Goal: Transaction & Acquisition: Purchase product/service

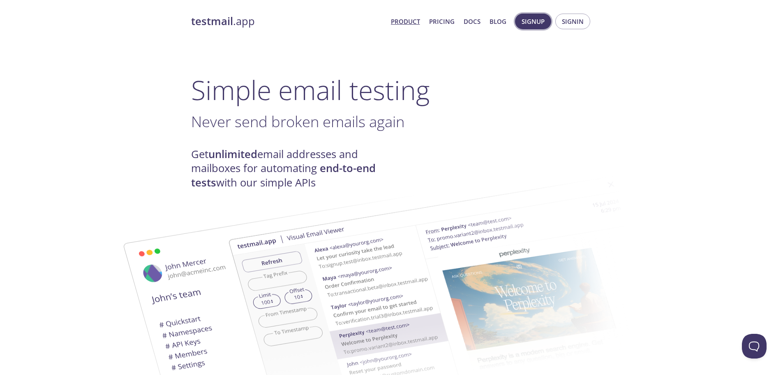
click at [535, 25] on span "Signup" at bounding box center [533, 21] width 23 height 11
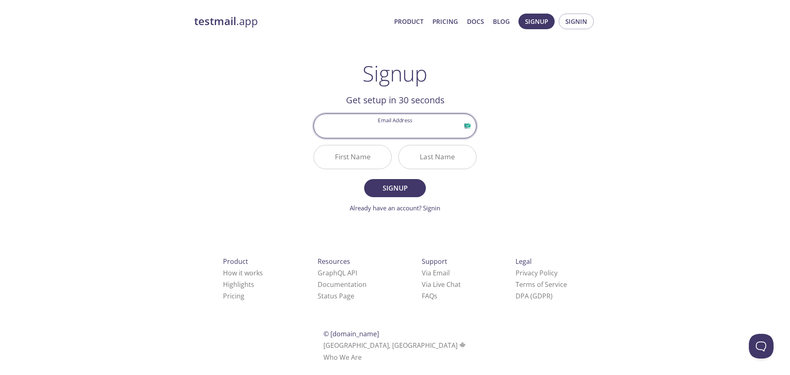
click at [441, 130] on input "Email Address" at bounding box center [395, 125] width 162 height 23
click at [558, 130] on div "testmail .app Product Pricing Docs Blog Signup Signin Signup Get setup in 30 se…" at bounding box center [394, 197] width 421 height 378
click at [377, 132] on input "Email Address" at bounding box center [395, 125] width 162 height 23
type input "ubaidawan244@gmail.com"
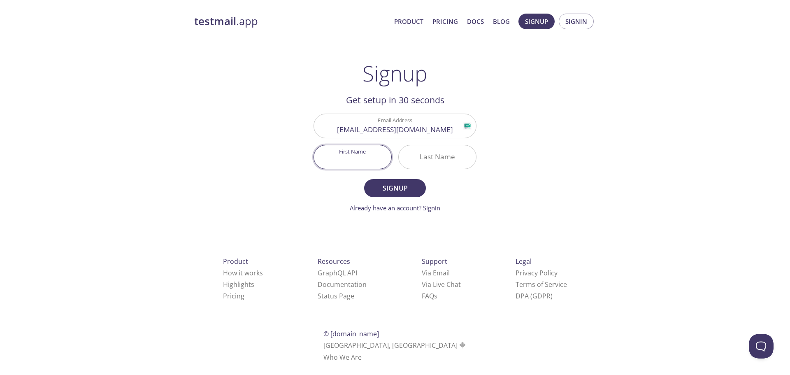
click at [365, 156] on input "First Name" at bounding box center [352, 156] width 77 height 23
type input "Ubaid"
type input "Ullah"
click at [383, 188] on span "Signup" at bounding box center [395, 188] width 44 height 12
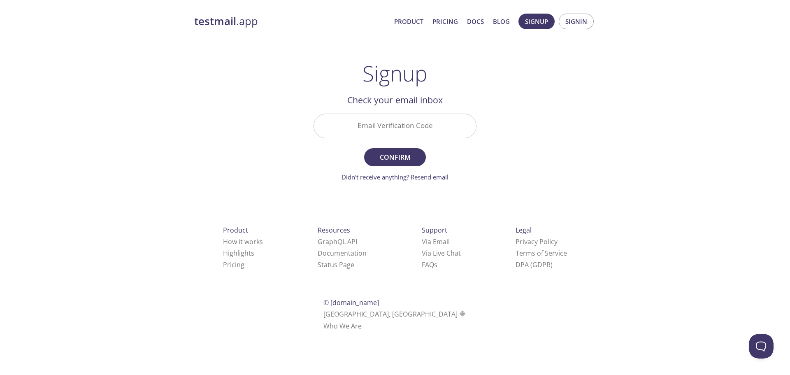
click at [400, 122] on input "Email Verification Code" at bounding box center [395, 125] width 162 height 23
paste input "97K38R8"
type input "97K38R8"
click at [406, 157] on span "Confirm" at bounding box center [395, 157] width 44 height 12
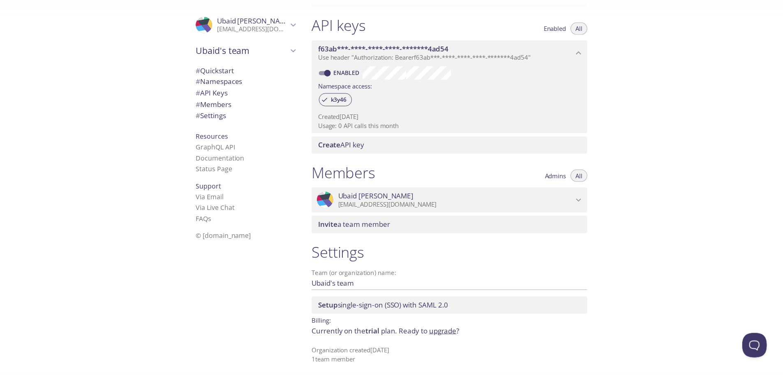
scroll to position [210, 0]
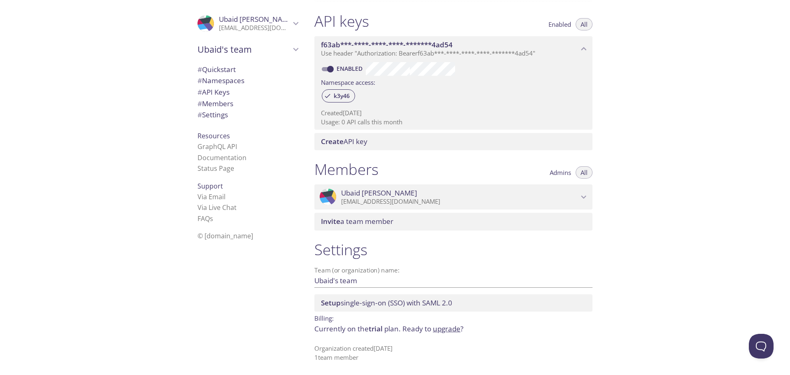
click at [440, 329] on link "upgrade" at bounding box center [447, 328] width 28 height 9
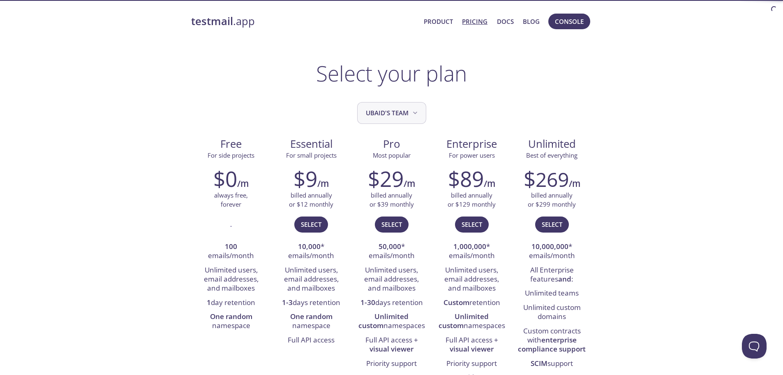
click at [409, 106] on button "Ubaid's team" at bounding box center [391, 113] width 69 height 22
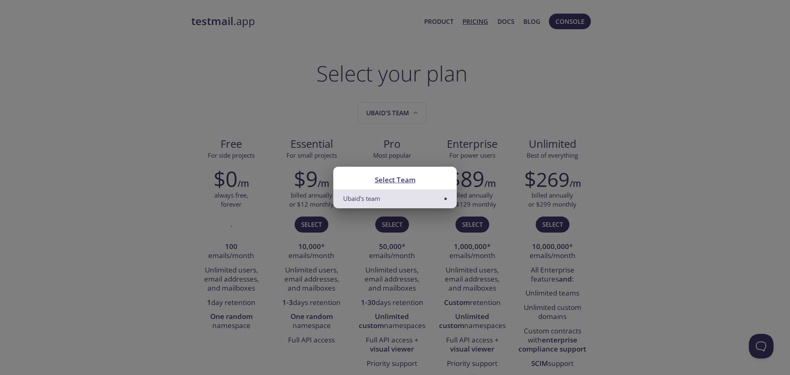
click at [600, 115] on div "Select Team Ubaid's team" at bounding box center [395, 187] width 790 height 375
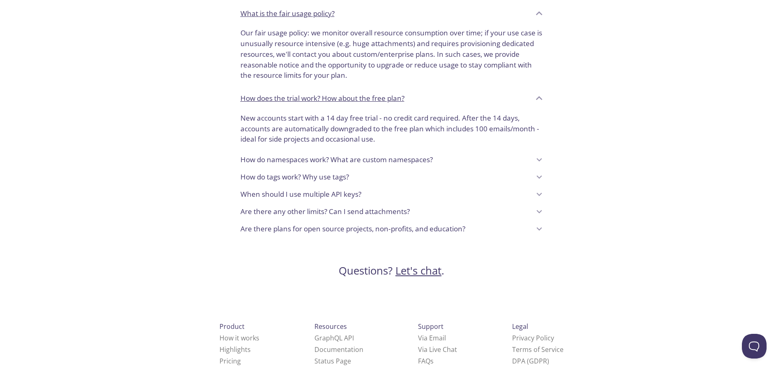
scroll to position [673, 0]
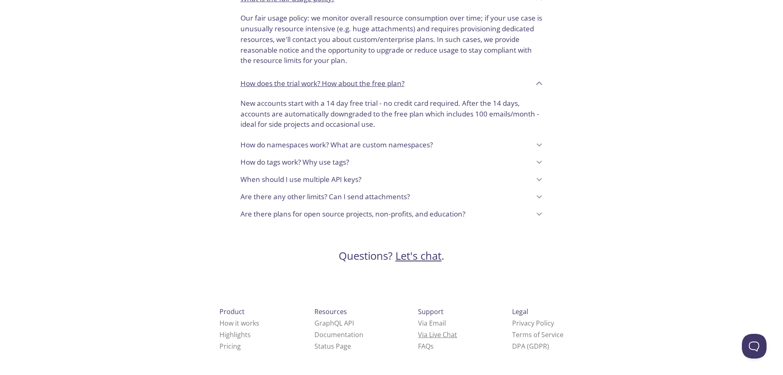
click at [418, 336] on link "Via Live Chat" at bounding box center [437, 334] width 39 height 9
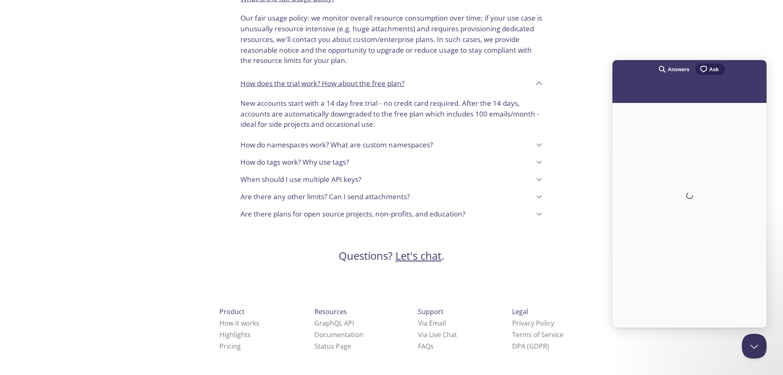
scroll to position [0, 0]
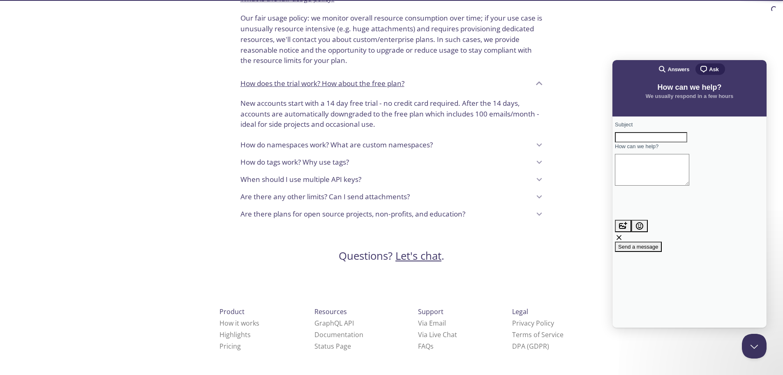
click at [688, 143] on input "Subject" at bounding box center [651, 137] width 72 height 11
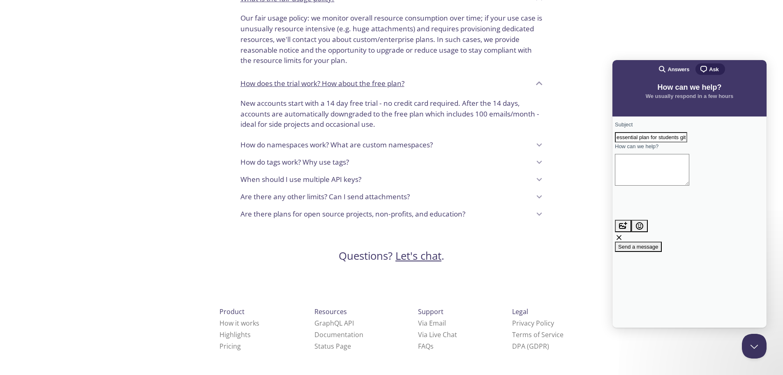
type input "essential plan for students github student pack"
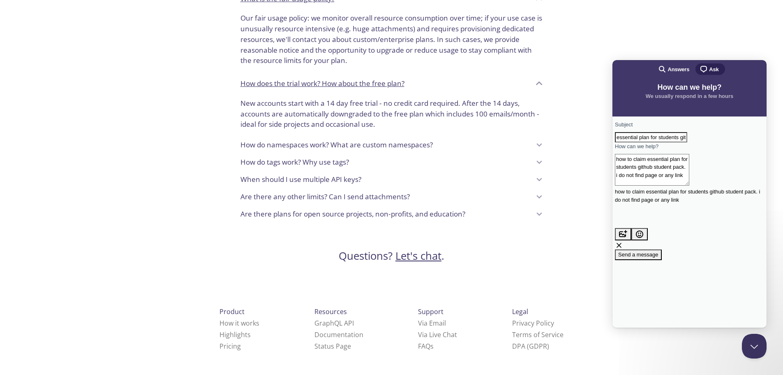
type textarea "how to claim essential plan for students github student pack. i do not find pag…"
click at [659, 251] on span "Send a message" at bounding box center [638, 254] width 40 height 6
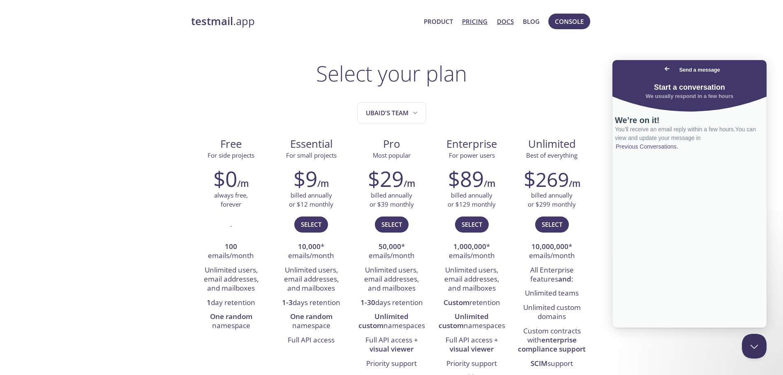
click at [503, 21] on link "Docs" at bounding box center [505, 21] width 17 height 11
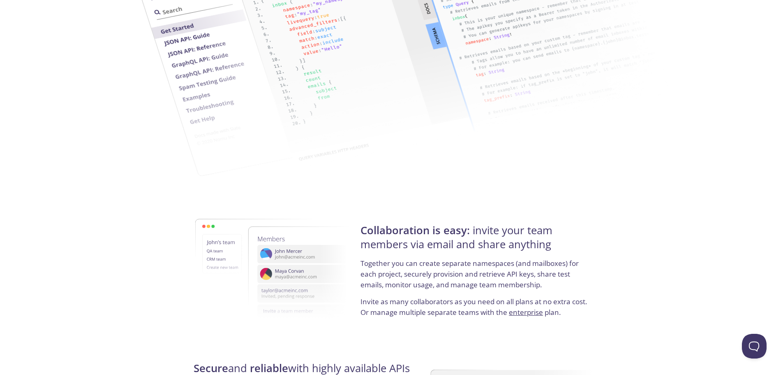
scroll to position [1136, 0]
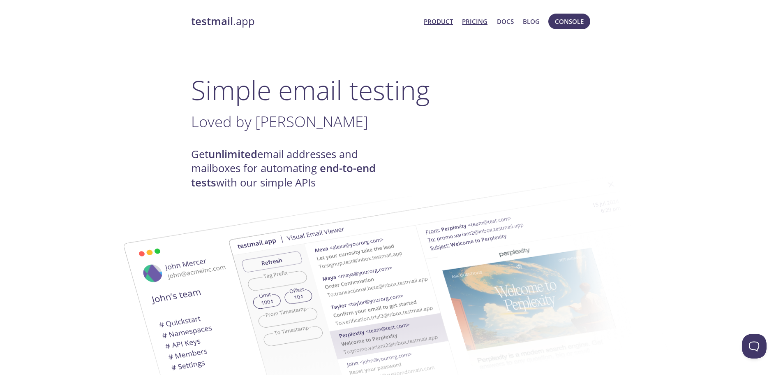
click at [478, 18] on link "Pricing" at bounding box center [474, 21] width 25 height 11
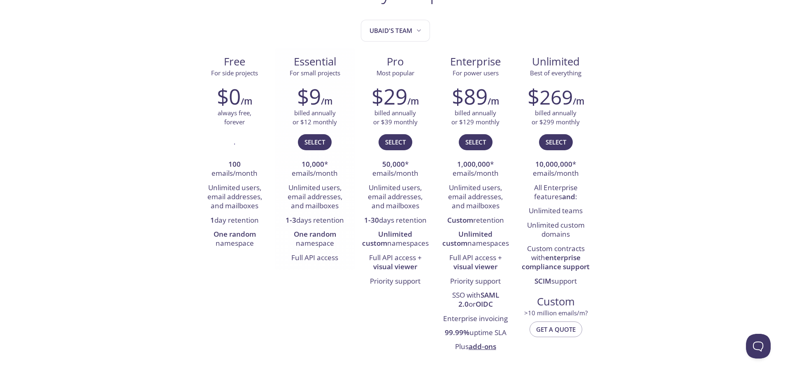
scroll to position [123, 0]
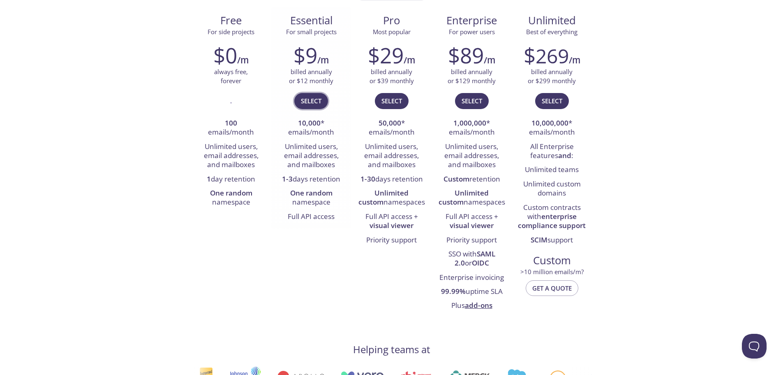
click at [309, 94] on button "Select" at bounding box center [311, 101] width 34 height 16
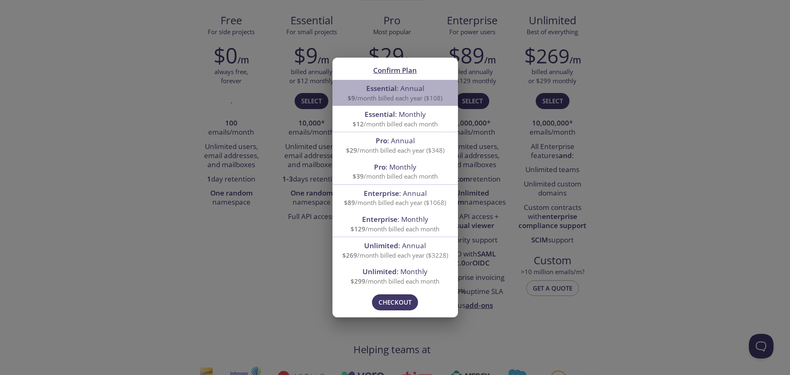
click at [422, 85] on span "Essential : Annual" at bounding box center [395, 87] width 58 height 9
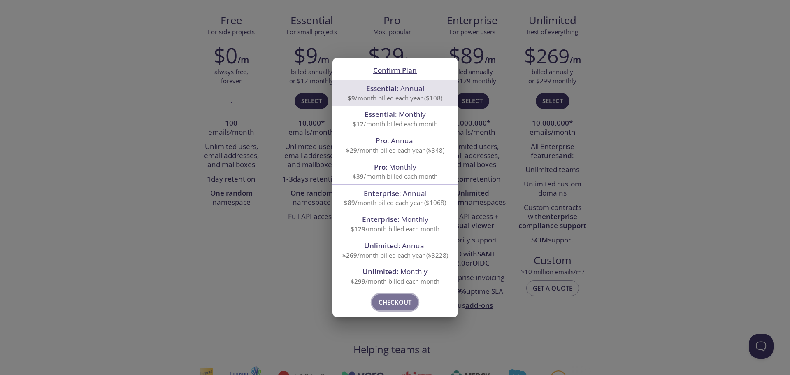
click at [394, 297] on span "Checkout" at bounding box center [394, 301] width 33 height 11
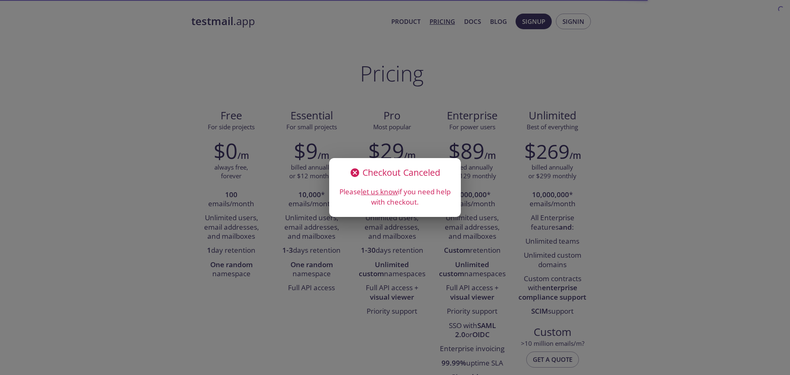
click at [387, 191] on link "let us know" at bounding box center [379, 191] width 37 height 9
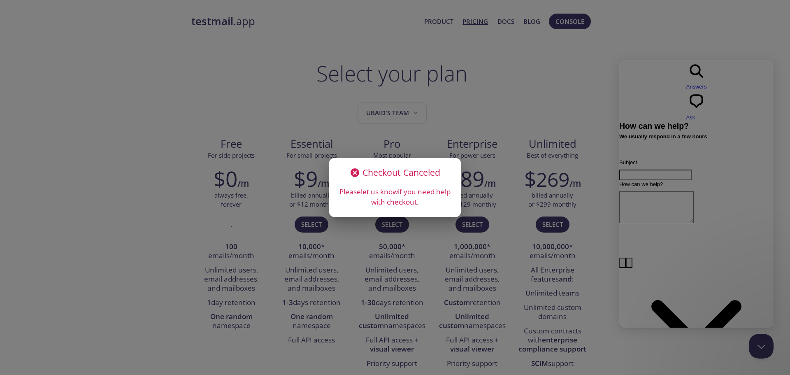
click at [569, 196] on div "Checkout Canceled Please let us know if you need help with checkout." at bounding box center [395, 187] width 790 height 375
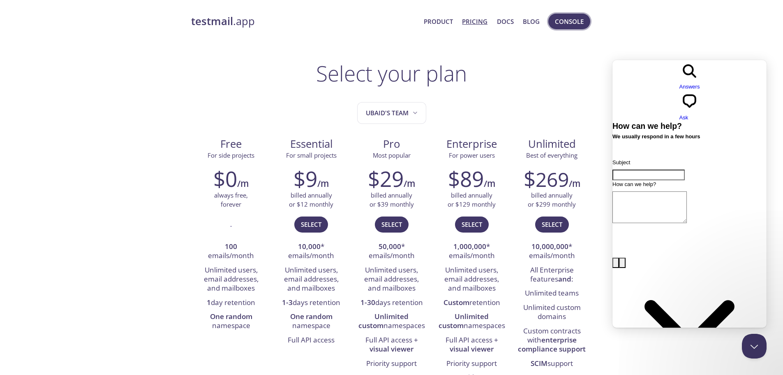
click at [574, 19] on span "Console" at bounding box center [569, 21] width 29 height 11
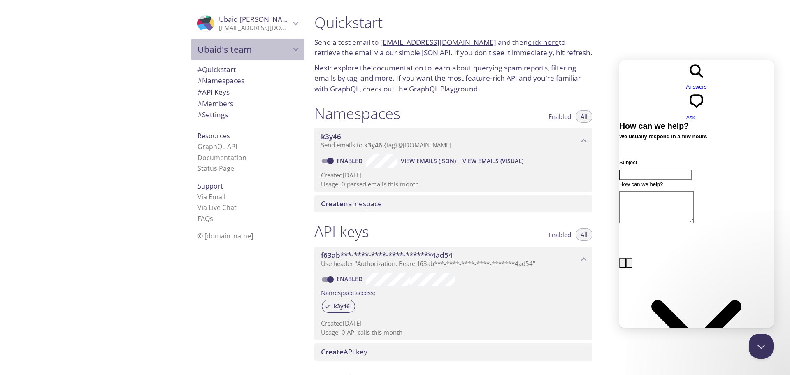
click at [295, 52] on div "Ubaid's team" at bounding box center [247, 49] width 113 height 21
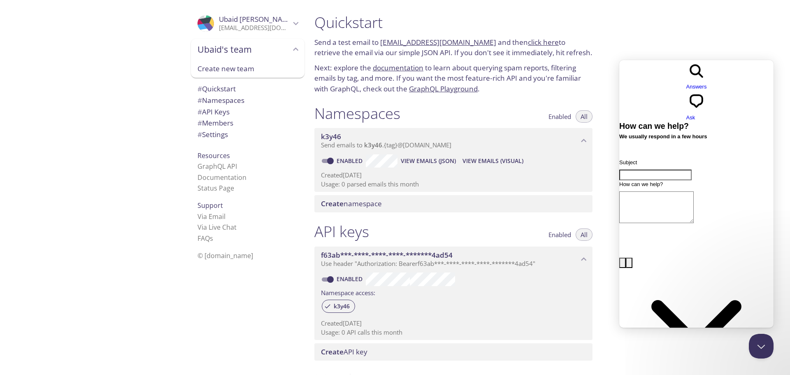
click at [295, 52] on div "Ubaid's team" at bounding box center [247, 49] width 113 height 21
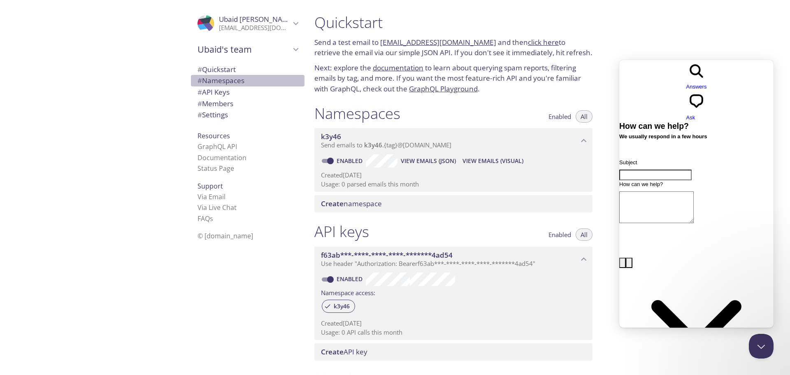
click at [230, 82] on span "# Namespaces" at bounding box center [220, 80] width 47 height 9
click at [368, 206] on span "Create namespace" at bounding box center [351, 203] width 61 height 9
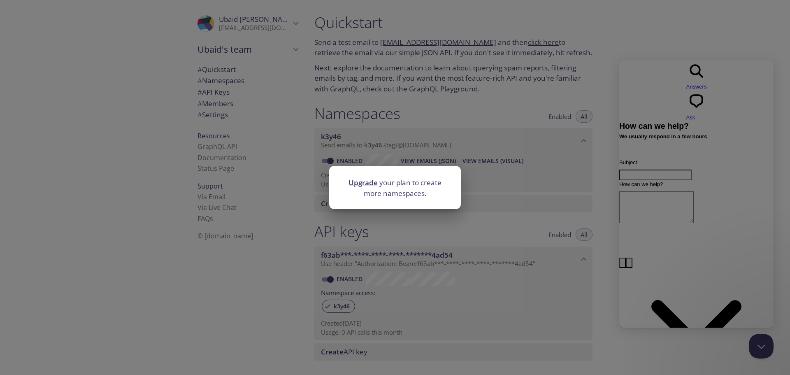
click at [368, 183] on link "Upgrade" at bounding box center [362, 182] width 29 height 9
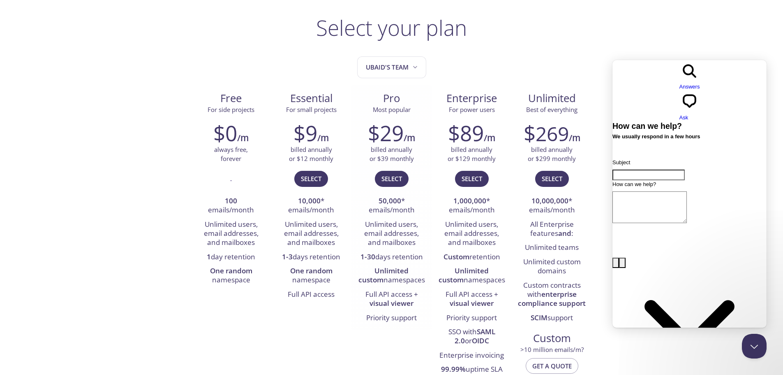
scroll to position [82, 0]
